Goal: Contribute content: Contribute content

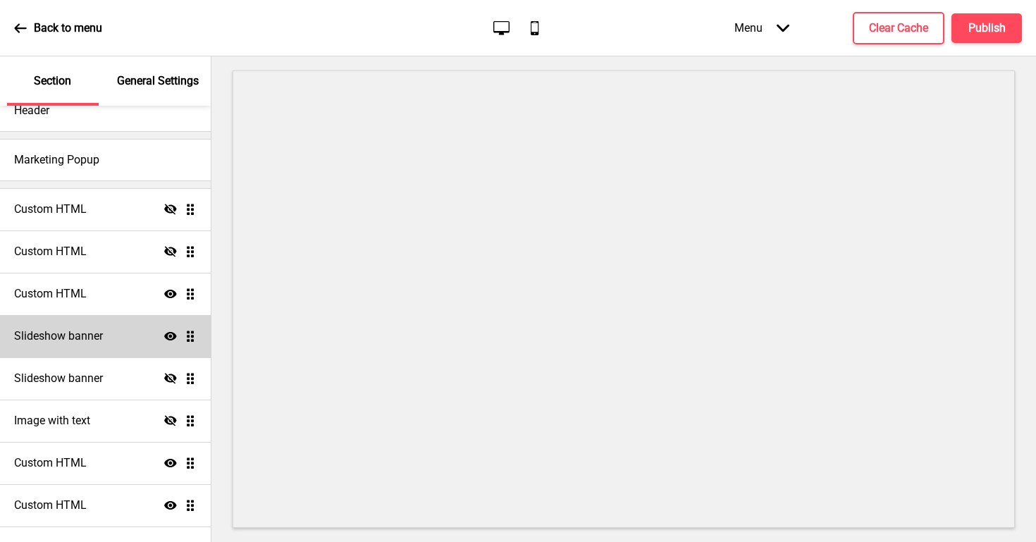
scroll to position [32, 0]
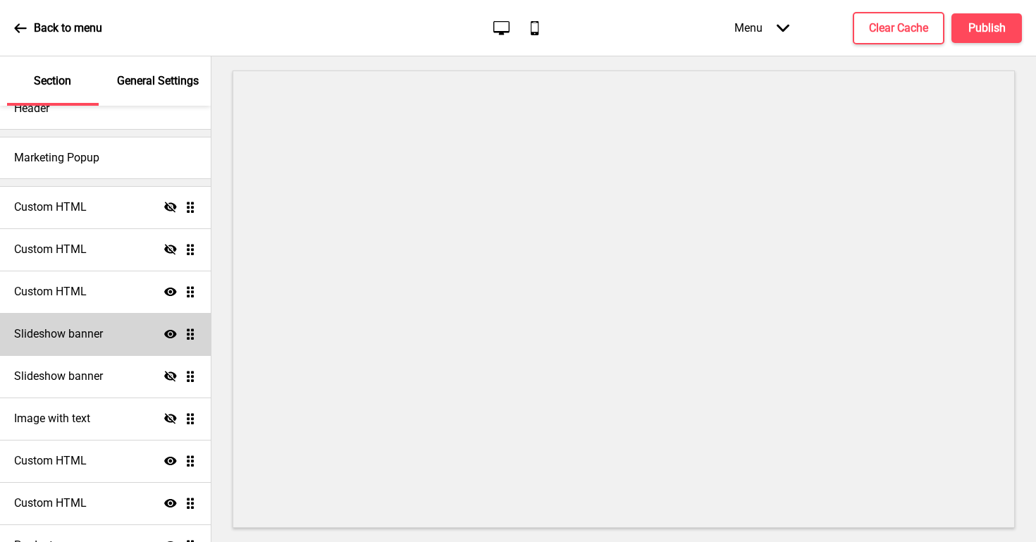
click at [79, 340] on h4 "Slideshow banner" at bounding box center [58, 334] width 89 height 16
select select "6000"
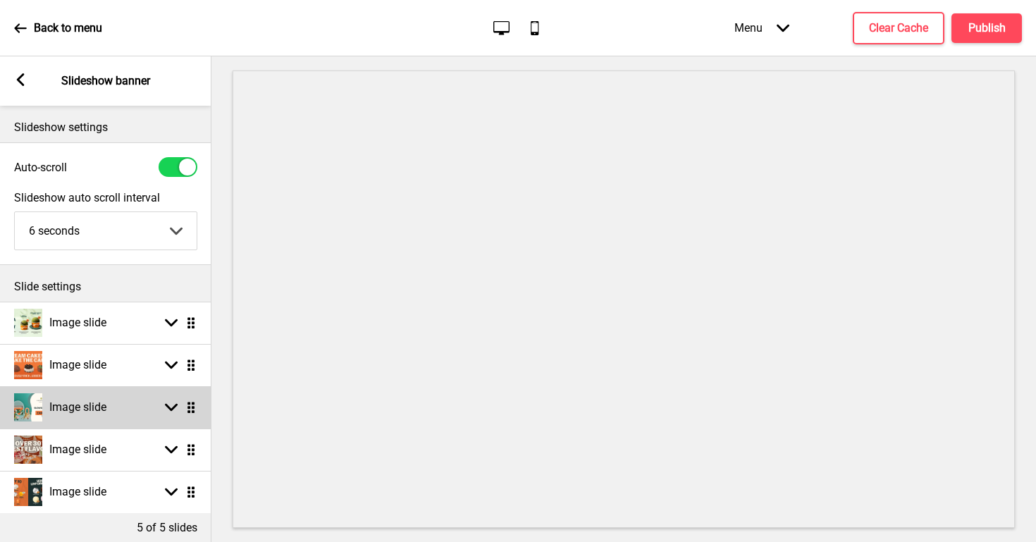
click at [197, 410] on div "Image slide Arrow down Drag" at bounding box center [105, 407] width 211 height 42
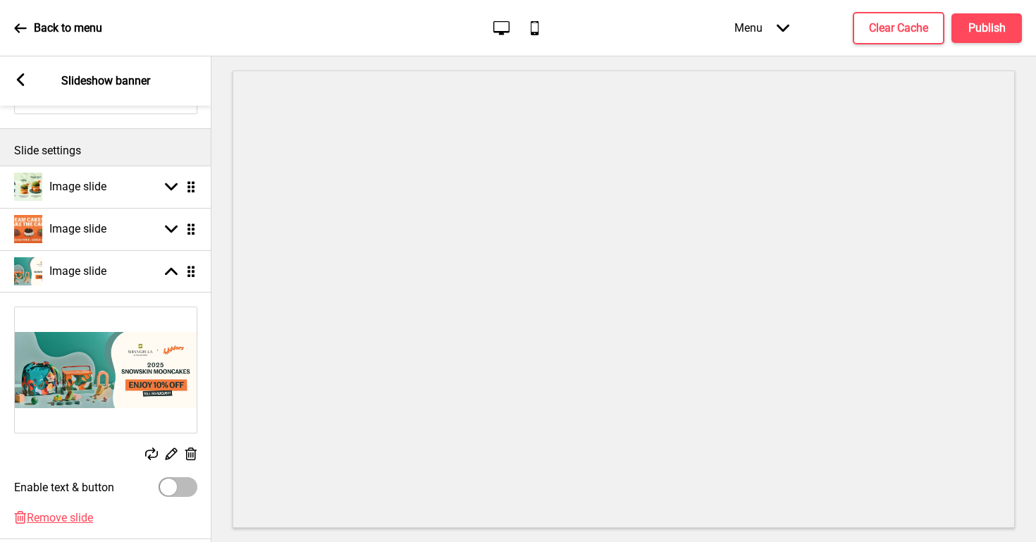
scroll to position [192, 0]
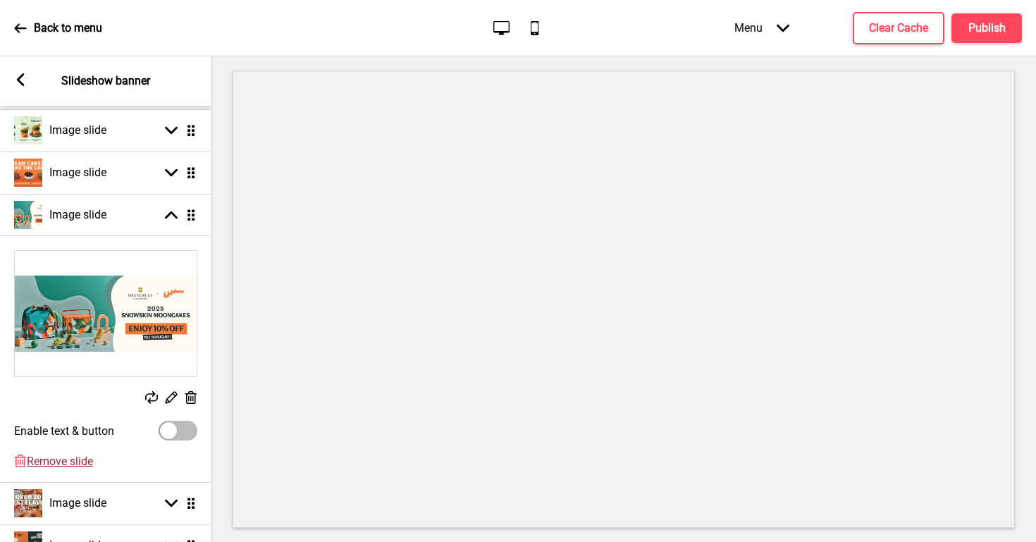
click at [80, 461] on span "Remove slide" at bounding box center [60, 461] width 66 height 13
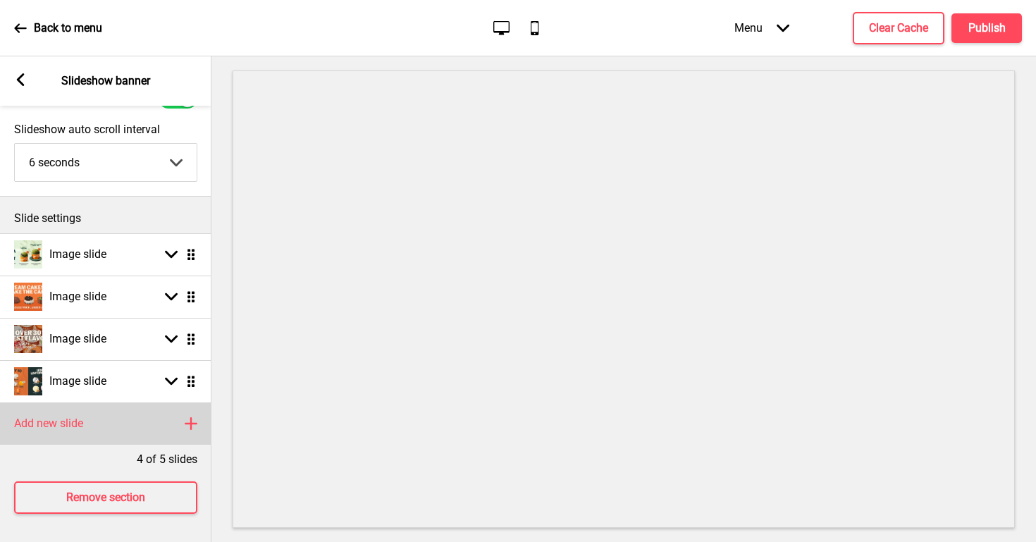
click at [104, 434] on div "Add new slide Plus" at bounding box center [105, 423] width 211 height 42
click at [170, 421] on rect at bounding box center [171, 423] width 13 height 13
select select "right"
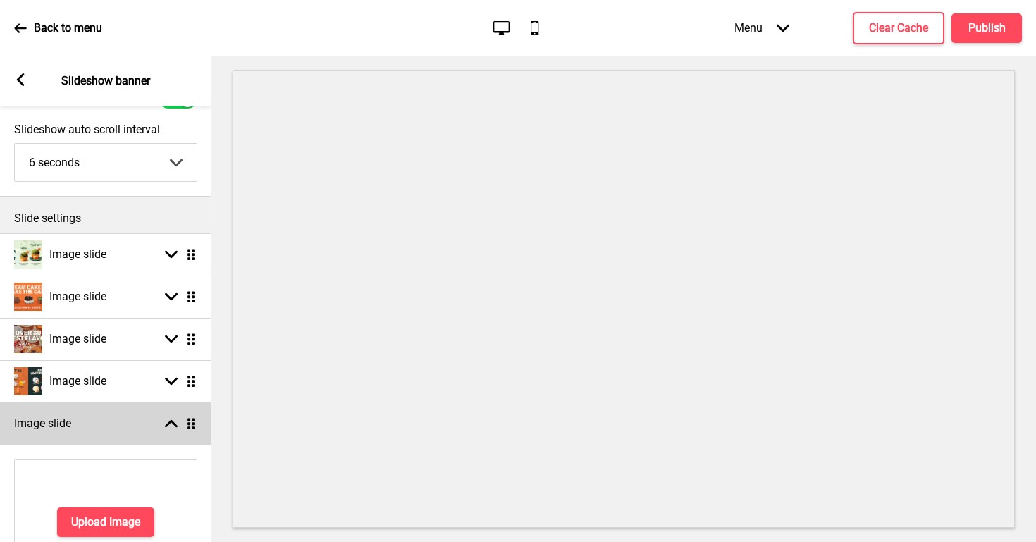
scroll to position [192, 0]
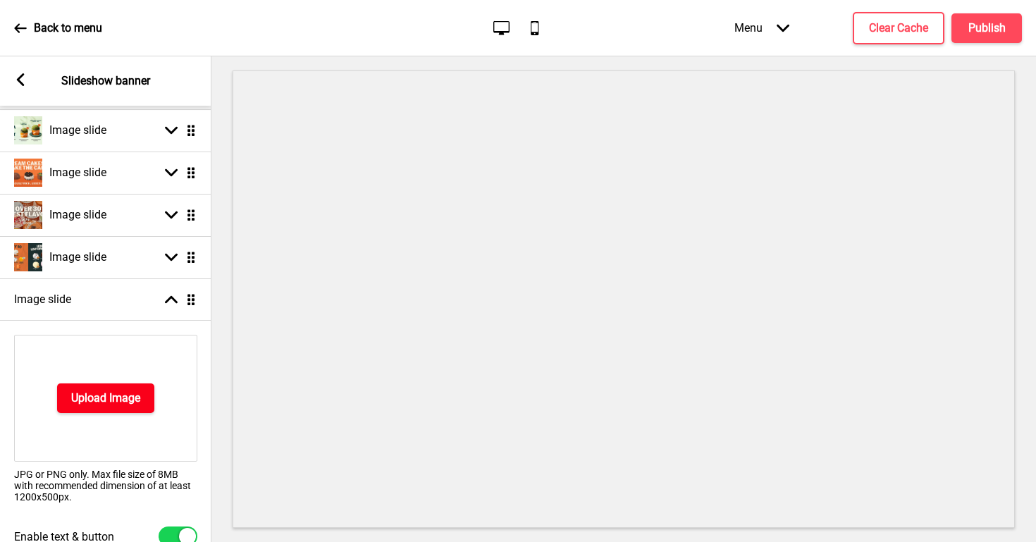
click at [133, 400] on h4 "Upload Image" at bounding box center [105, 398] width 69 height 16
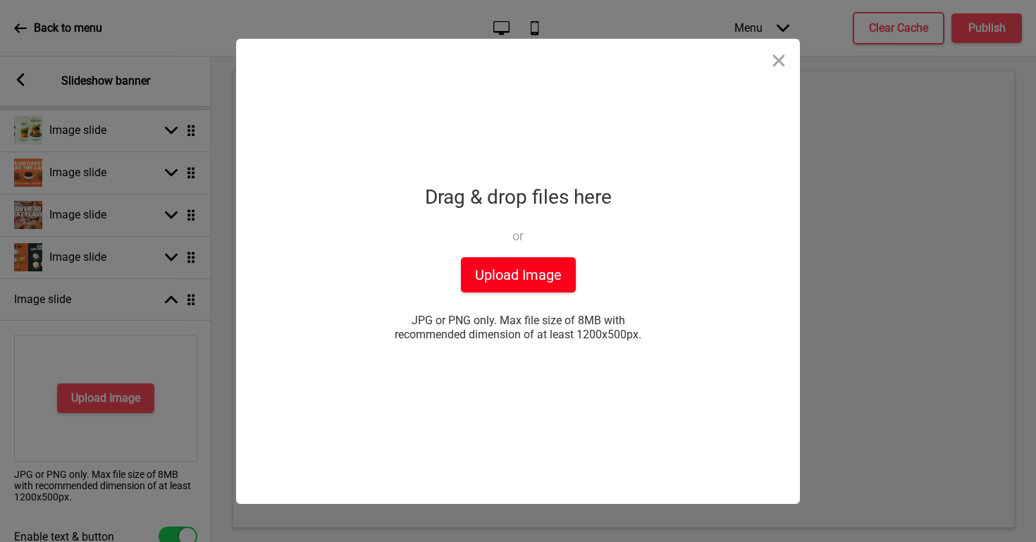
click at [496, 268] on button "Upload Image" at bounding box center [518, 274] width 115 height 35
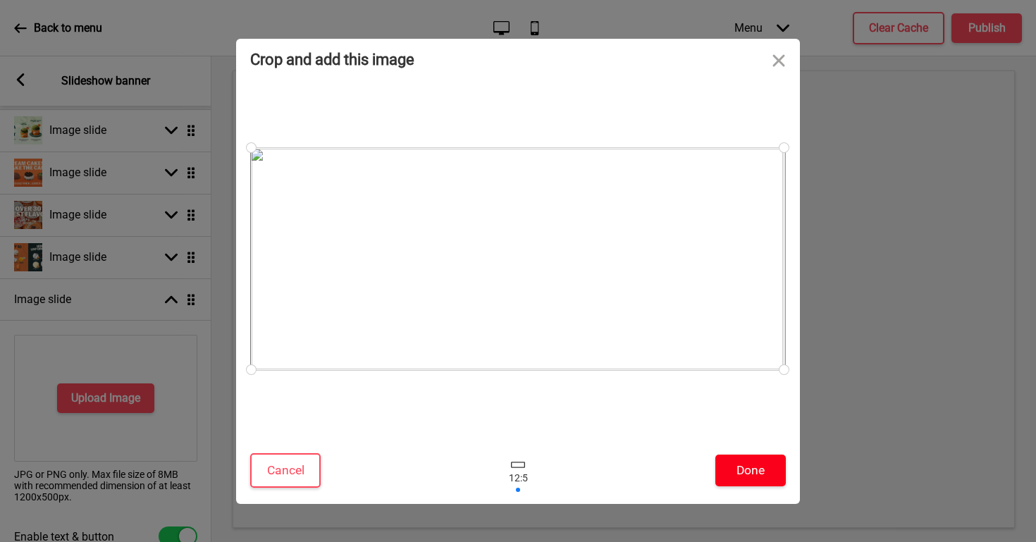
click at [771, 481] on button "Done" at bounding box center [750, 471] width 70 height 32
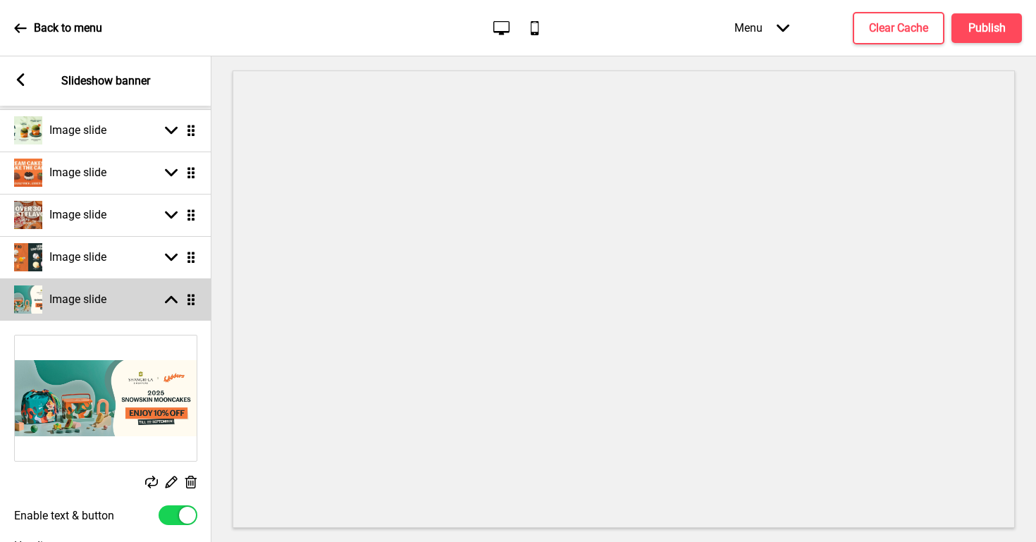
select select "right"
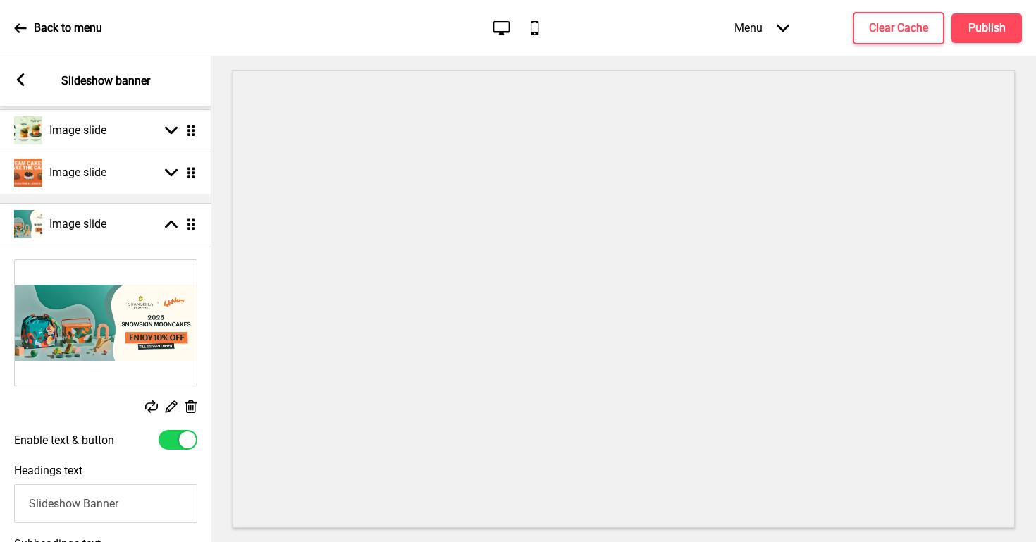
drag, startPoint x: 187, startPoint y: 305, endPoint x: 192, endPoint y: 230, distance: 75.6
select select "right"
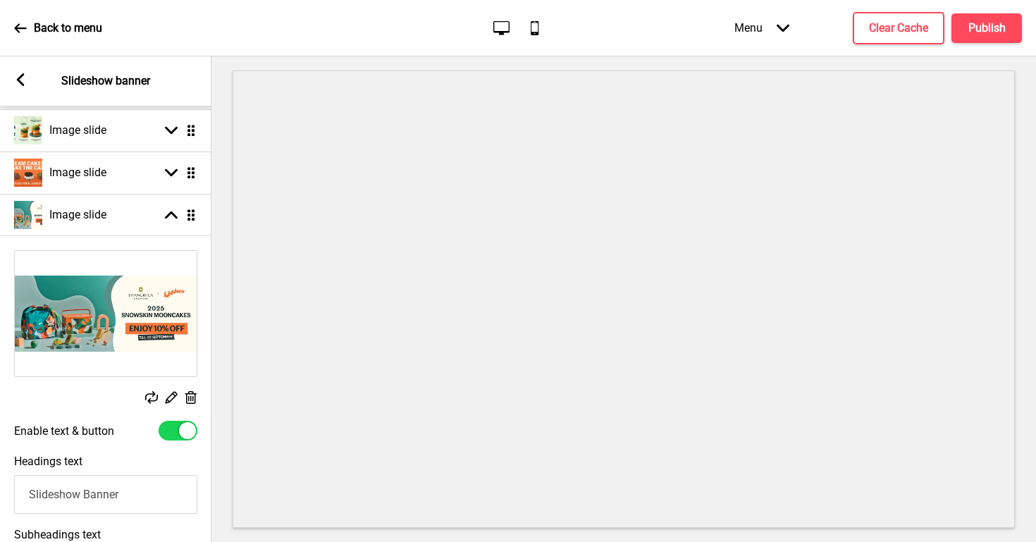
click at [168, 424] on div at bounding box center [178, 431] width 39 height 20
checkbox input "false"
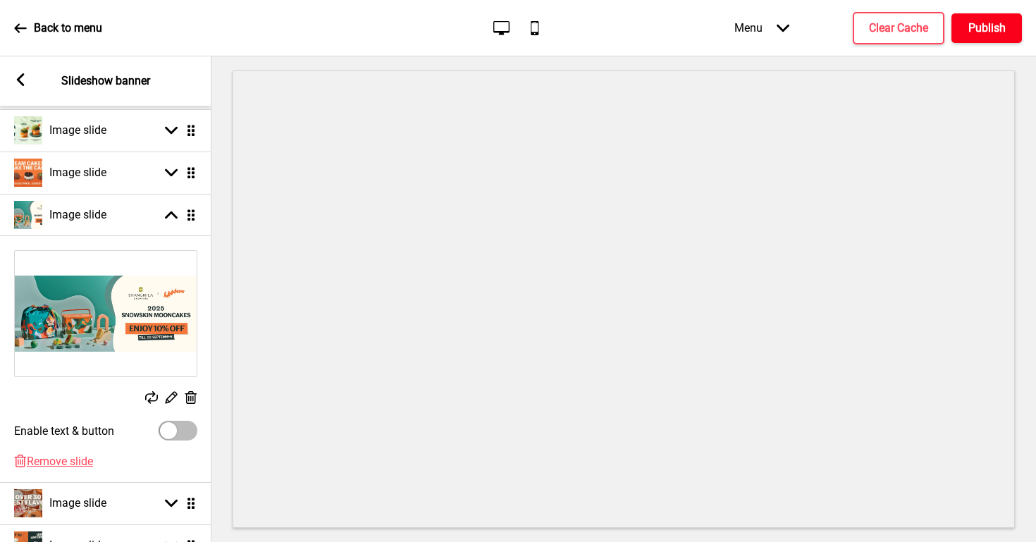
click at [979, 29] on h4 "Publish" at bounding box center [986, 28] width 37 height 16
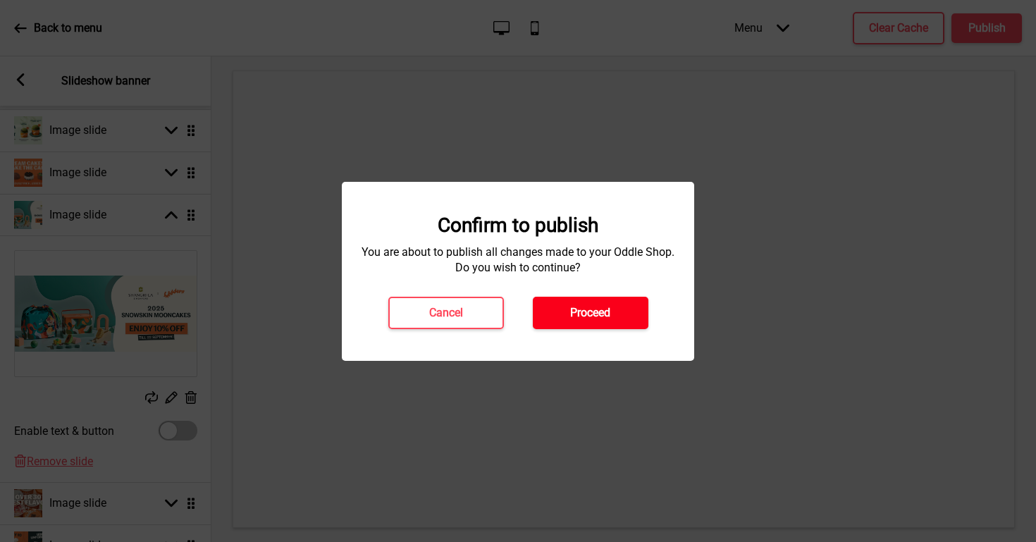
click at [585, 321] on button "Proceed" at bounding box center [591, 313] width 116 height 32
